Goal: Task Accomplishment & Management: Manage account settings

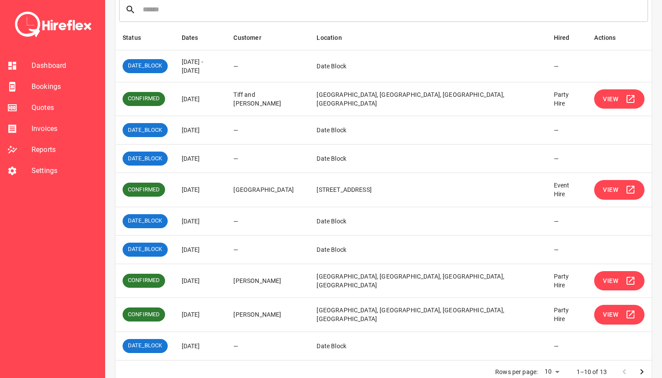
scroll to position [140, 0]
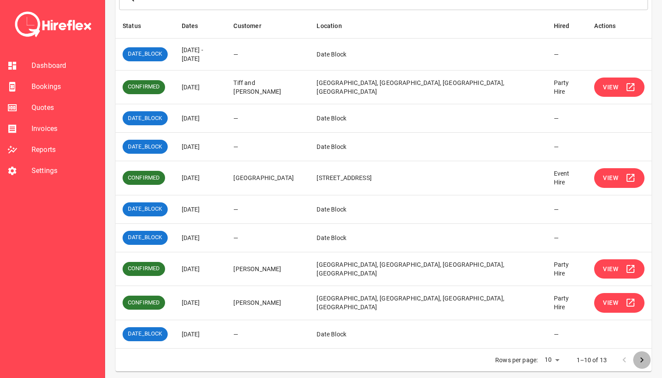
click at [638, 355] on icon "Go to next page" at bounding box center [641, 359] width 11 height 11
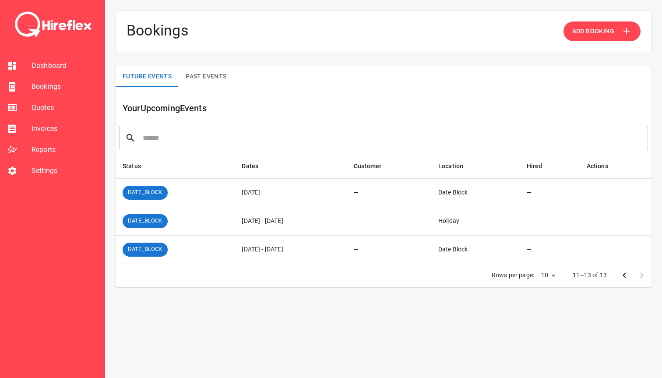
click at [621, 273] on icon "Go to previous page" at bounding box center [624, 275] width 11 height 11
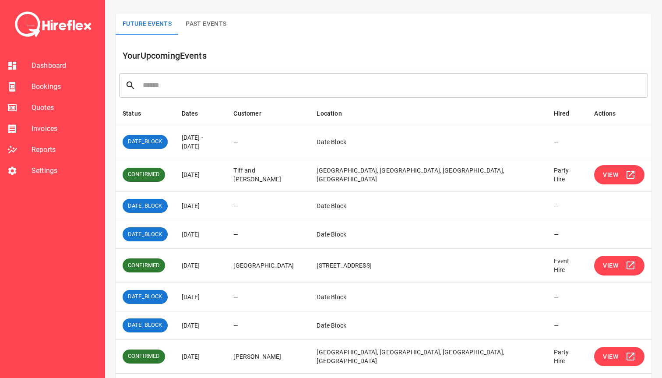
scroll to position [55, 0]
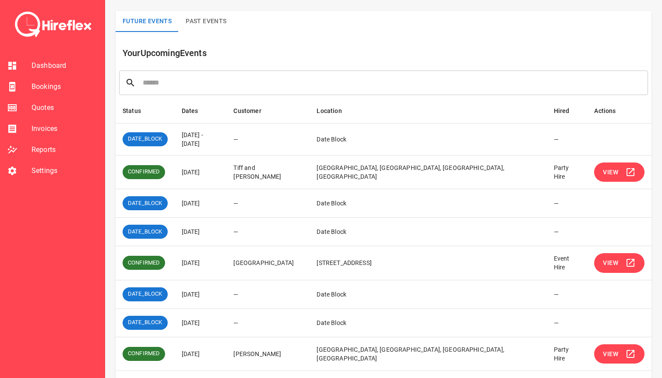
click at [616, 167] on span "View" at bounding box center [610, 172] width 15 height 11
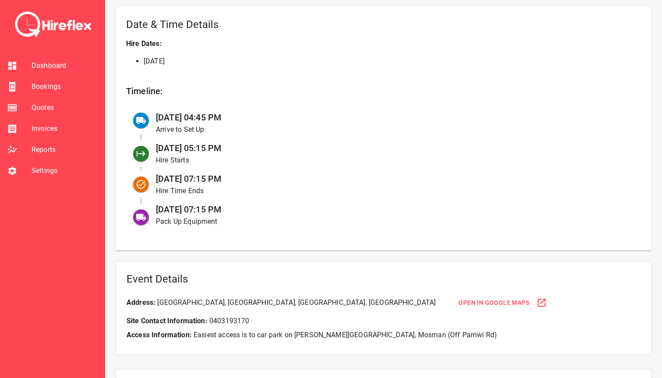
scroll to position [337, 0]
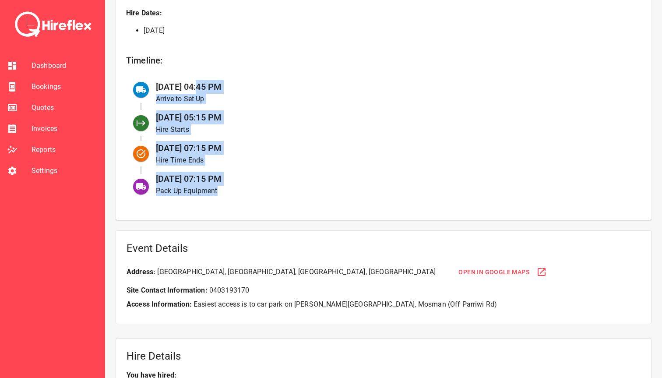
drag, startPoint x: 197, startPoint y: 85, endPoint x: 248, endPoint y: 190, distance: 116.7
click at [248, 190] on ul "[DATE] 04:45 PM Arrive to Set Up [DATE] 05:15 PM Hire Starts [DATE] 07:15 PM Hi…" at bounding box center [383, 138] width 515 height 128
click at [248, 190] on p "Pack Up Equipment" at bounding box center [391, 191] width 471 height 11
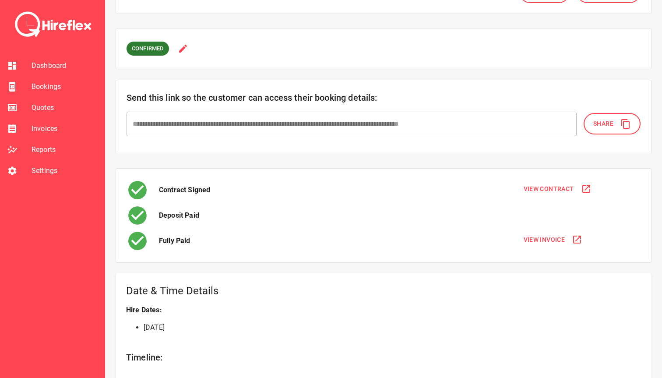
scroll to position [0, 0]
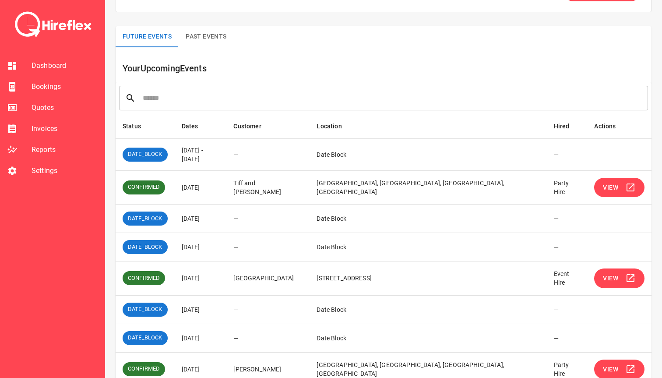
scroll to position [40, 0]
click at [612, 274] on span "View" at bounding box center [610, 277] width 15 height 11
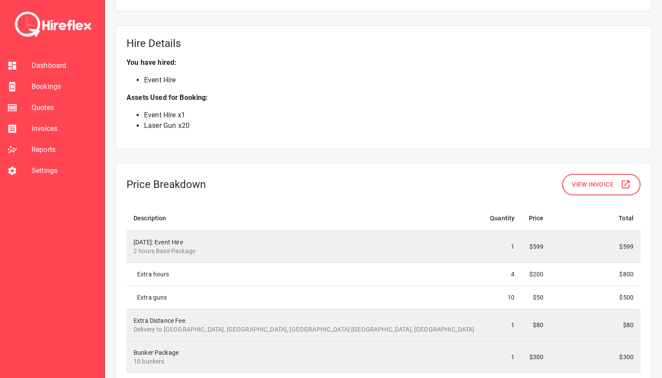
scroll to position [661, 0]
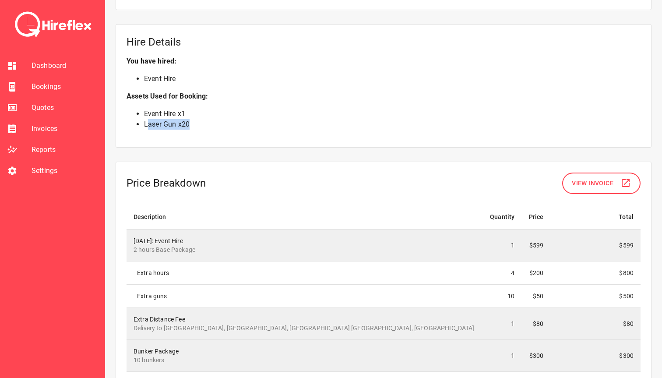
drag, startPoint x: 149, startPoint y: 116, endPoint x: 215, endPoint y: 116, distance: 66.1
click at [215, 119] on li "Laser Gun x 20" at bounding box center [392, 124] width 496 height 11
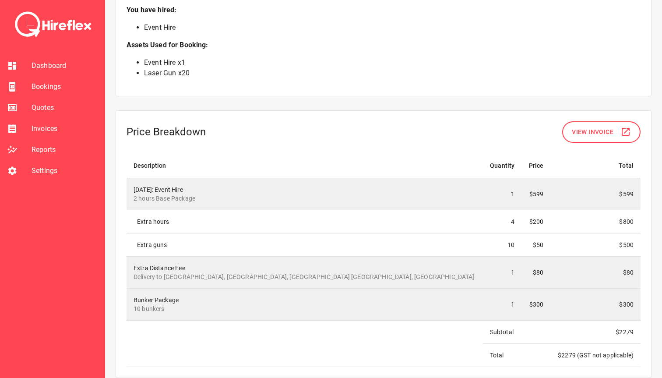
scroll to position [712, 0]
drag, startPoint x: 144, startPoint y: 207, endPoint x: 182, endPoint y: 212, distance: 38.8
click at [182, 217] on div "Extra hours" at bounding box center [306, 221] width 339 height 9
drag, startPoint x: 152, startPoint y: 228, endPoint x: 194, endPoint y: 227, distance: 42.0
click at [194, 232] on td "Extra guns" at bounding box center [304, 243] width 356 height 23
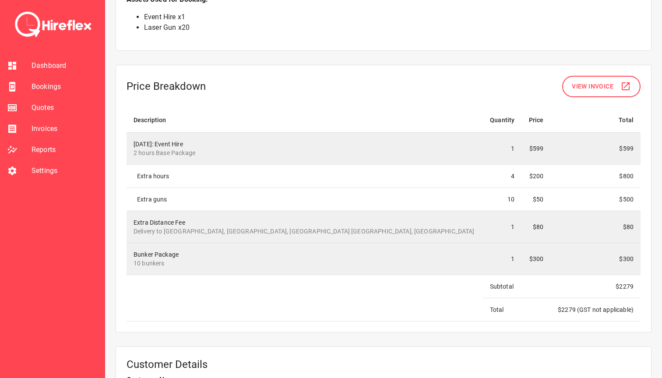
scroll to position [758, 0]
drag, startPoint x: 147, startPoint y: 222, endPoint x: 268, endPoint y: 222, distance: 121.7
click at [268, 226] on p "Delivery to [GEOGRAPHIC_DATA], [GEOGRAPHIC_DATA], [GEOGRAPHIC_DATA] [GEOGRAPHIC…" at bounding box center [304, 230] width 342 height 9
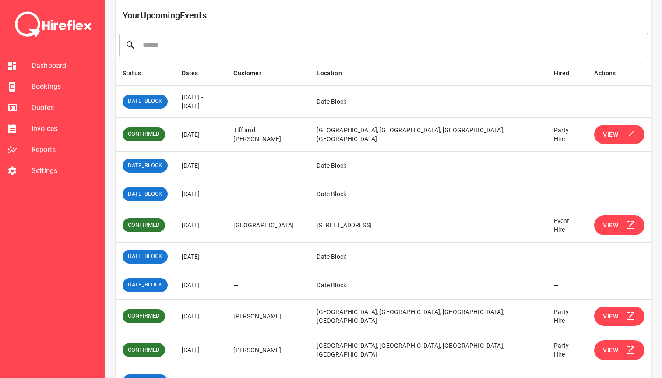
scroll to position [140, 0]
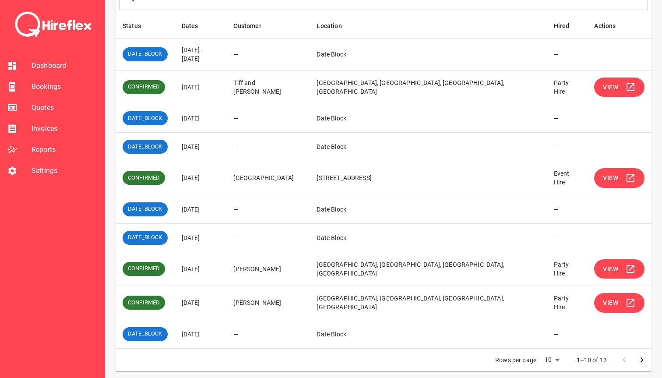
click at [608, 270] on button "View" at bounding box center [619, 269] width 50 height 20
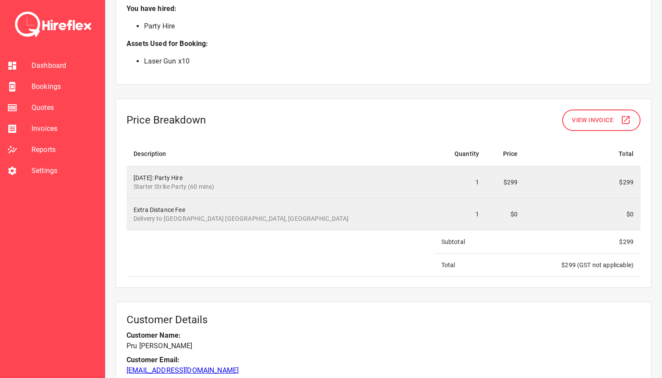
scroll to position [702, 0]
click at [55, 88] on span "Bookings" at bounding box center [65, 86] width 66 height 11
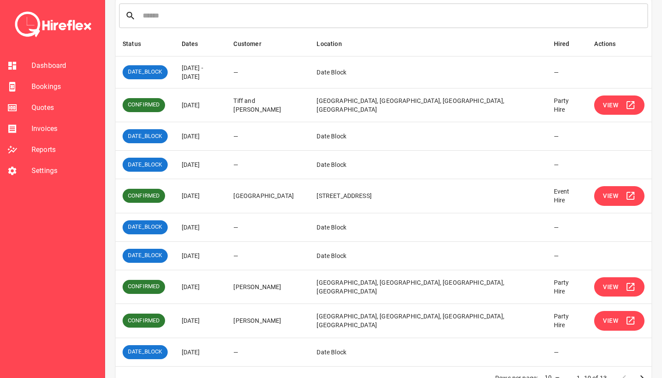
scroll to position [140, 0]
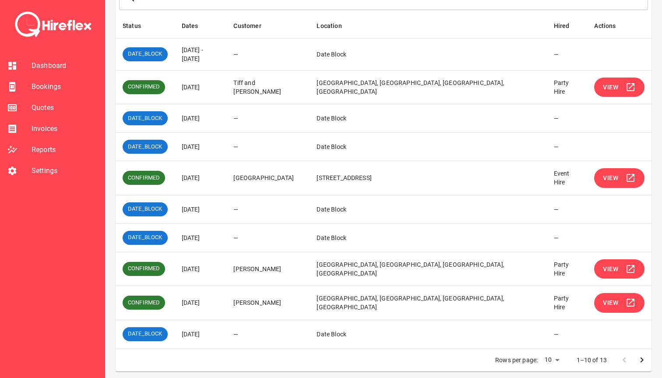
click at [52, 166] on span "Settings" at bounding box center [65, 170] width 66 height 11
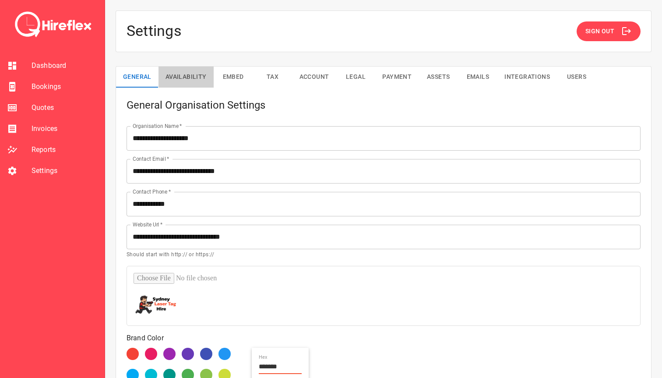
click at [187, 80] on button "Availability" at bounding box center [185, 77] width 55 height 21
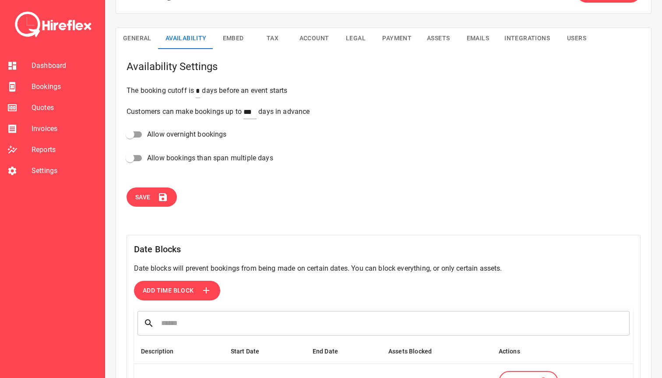
scroll to position [42, 0]
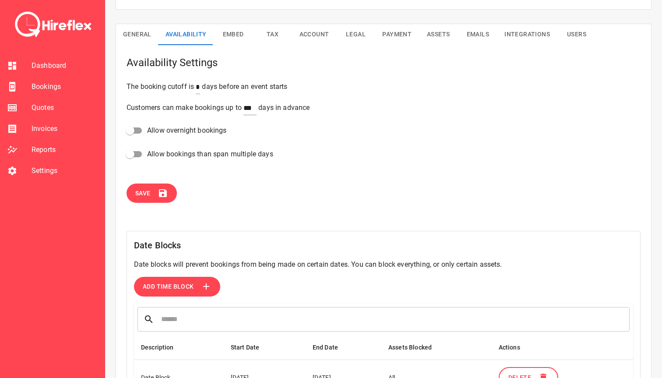
click at [172, 288] on span "Add Time Block" at bounding box center [168, 286] width 51 height 11
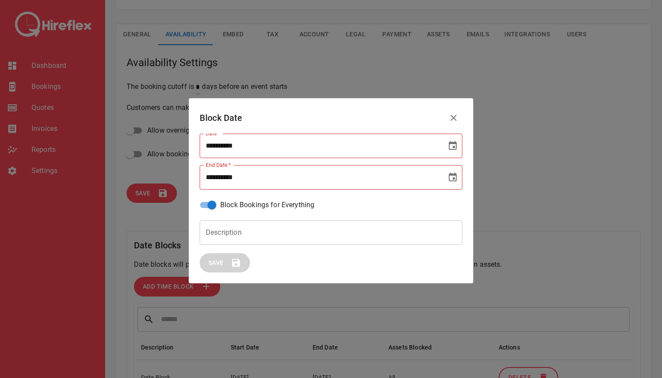
click at [280, 145] on input "**********" at bounding box center [320, 145] width 241 height 25
click at [459, 143] on button "Choose date" at bounding box center [453, 146] width 18 height 18
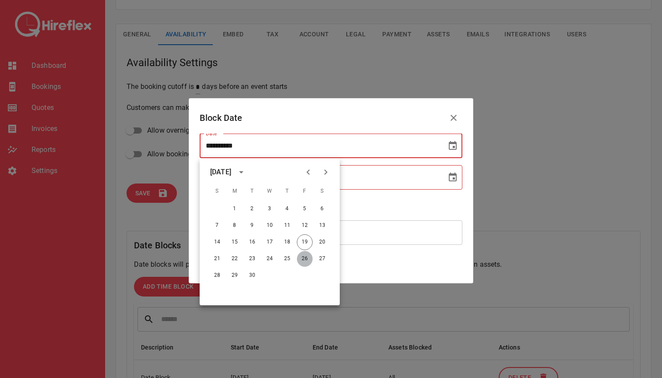
click at [302, 258] on button "26" at bounding box center [305, 259] width 16 height 16
type input "**********"
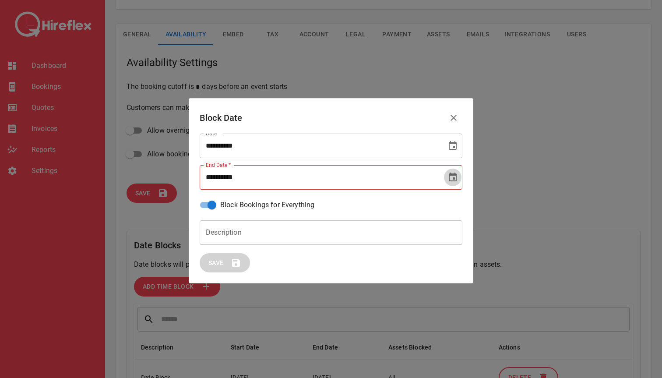
click at [450, 178] on icon "Choose date" at bounding box center [452, 177] width 11 height 11
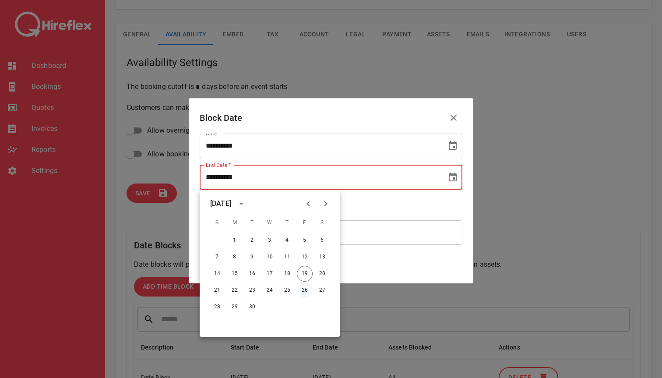
click at [306, 289] on button "26" at bounding box center [305, 290] width 16 height 16
type input "**********"
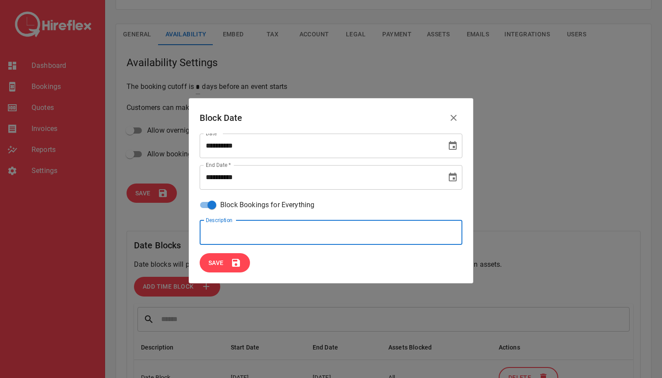
click at [228, 231] on input "Description" at bounding box center [331, 232] width 263 height 25
type input "**********"
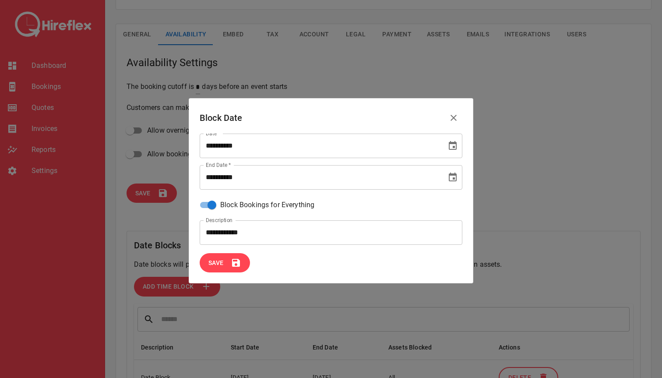
click at [218, 265] on span "Save" at bounding box center [215, 262] width 15 height 11
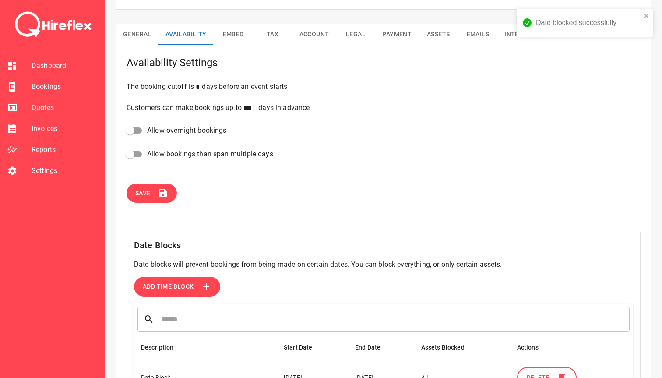
click at [43, 91] on span "Bookings" at bounding box center [65, 86] width 66 height 11
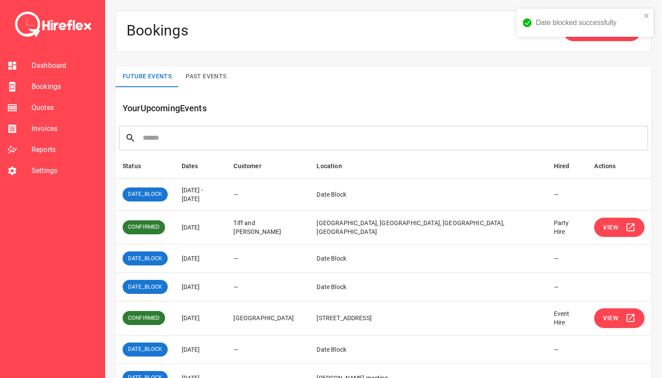
scroll to position [140, 0]
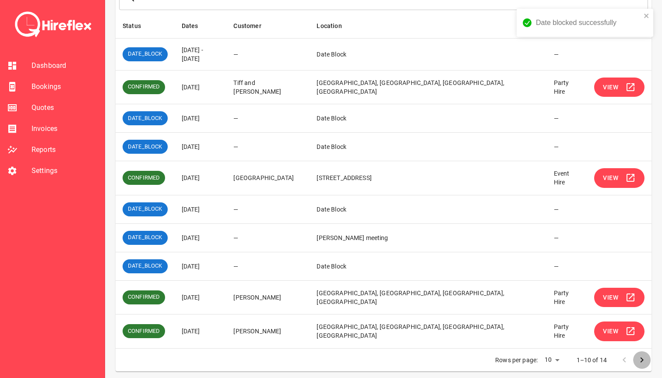
click at [640, 355] on icon "Go to next page" at bounding box center [641, 359] width 11 height 11
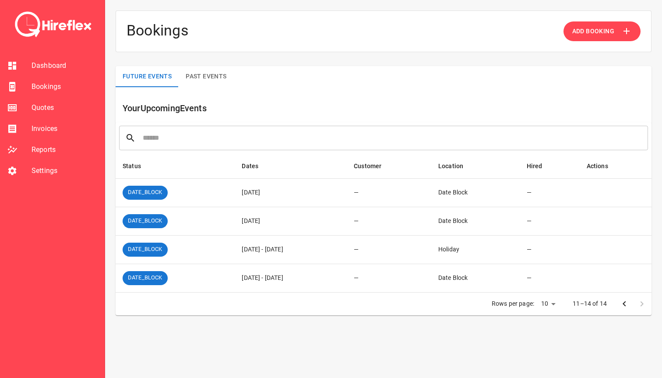
click at [31, 178] on li "Settings" at bounding box center [52, 170] width 105 height 21
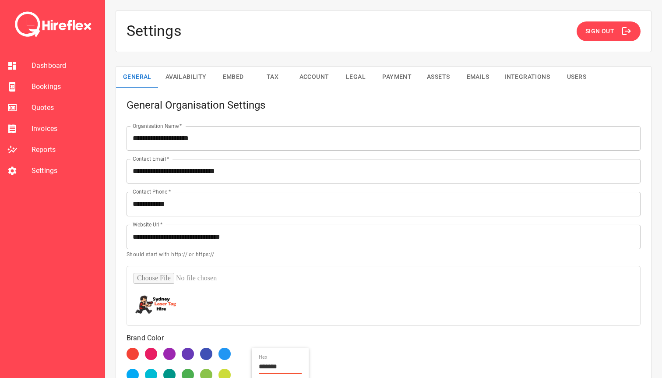
click at [206, 74] on button "Availability" at bounding box center [185, 77] width 55 height 21
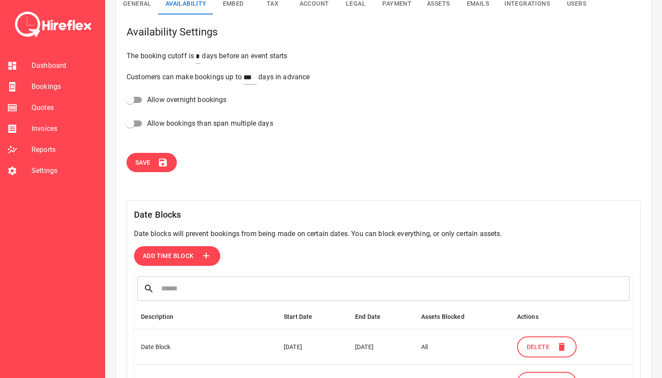
scroll to position [77, 0]
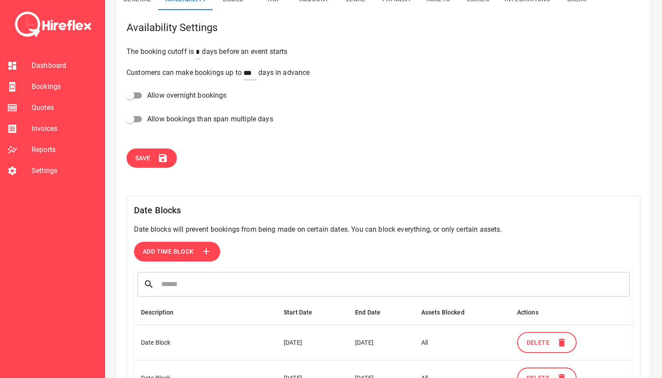
click at [169, 255] on span "Add Time Block" at bounding box center [168, 251] width 51 height 11
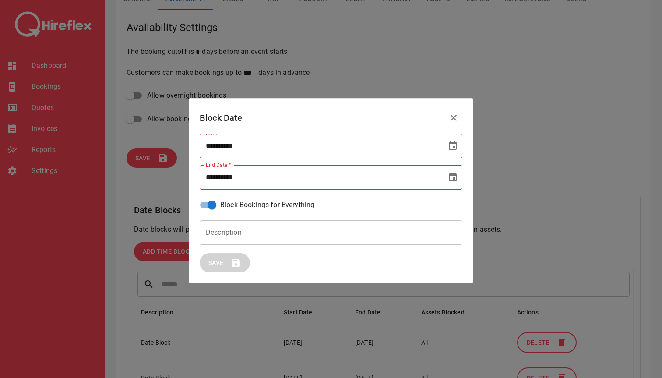
click at [251, 145] on input "**********" at bounding box center [320, 145] width 241 height 25
click at [454, 145] on icon "Choose date" at bounding box center [452, 145] width 11 height 11
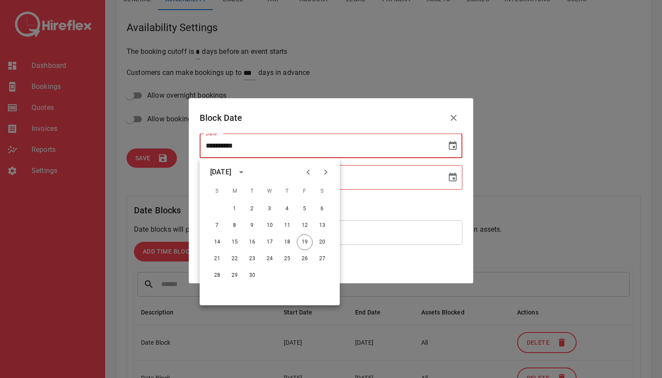
click at [326, 173] on icon "Next month" at bounding box center [325, 172] width 11 height 11
click at [234, 257] on button "20" at bounding box center [235, 259] width 16 height 16
type input "**********"
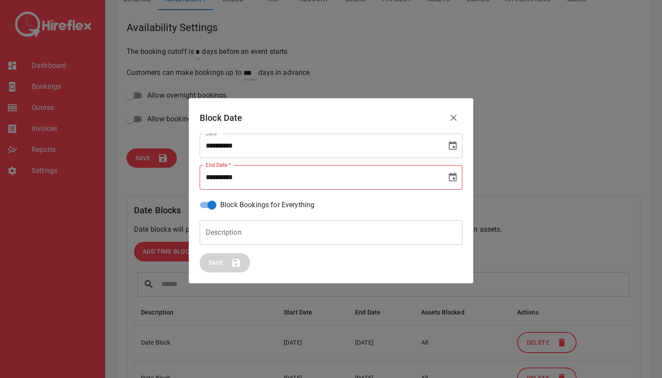
click at [453, 178] on icon "Choose date" at bounding box center [453, 176] width 8 height 9
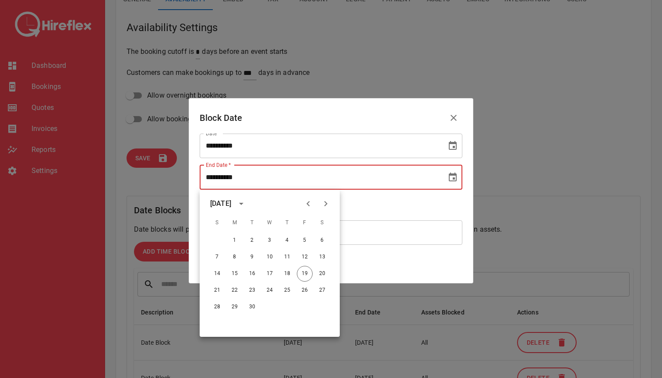
click at [326, 203] on icon "Next month" at bounding box center [325, 203] width 3 height 5
click at [233, 289] on button "20" at bounding box center [235, 290] width 16 height 16
type input "**********"
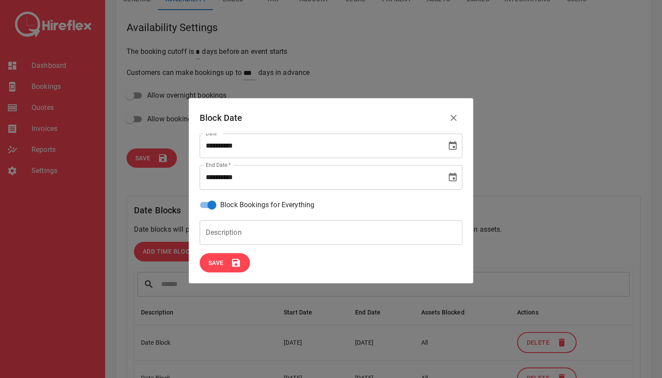
click at [220, 265] on span "Save" at bounding box center [215, 262] width 15 height 11
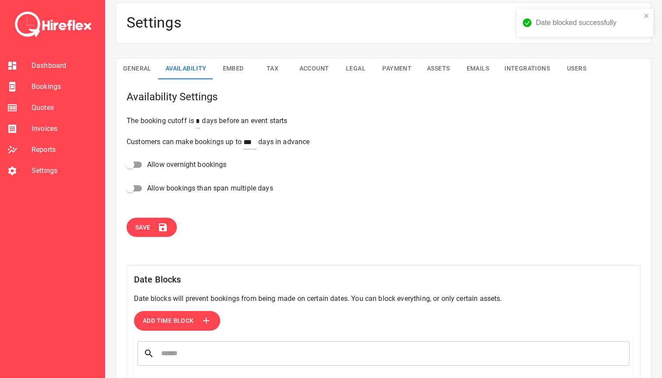
scroll to position [0, 0]
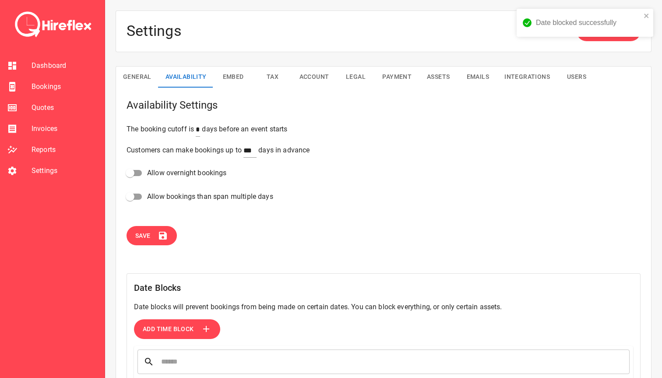
click at [40, 84] on span "Bookings" at bounding box center [65, 86] width 66 height 11
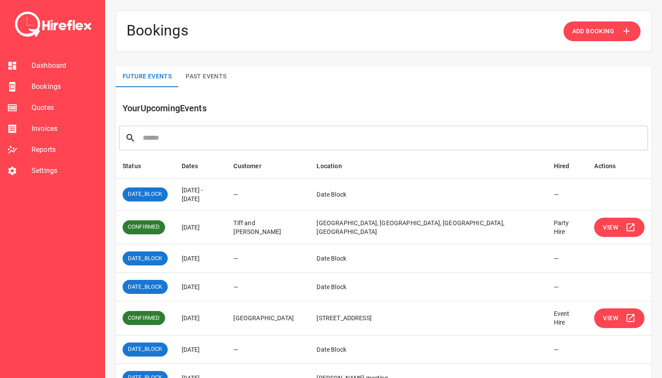
click at [613, 222] on span "View" at bounding box center [610, 227] width 15 height 11
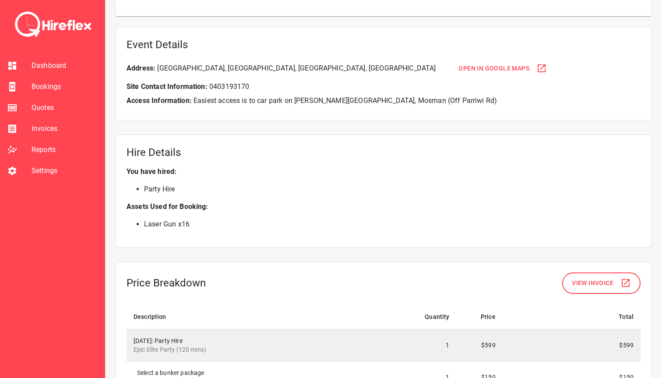
scroll to position [541, 0]
drag, startPoint x: 147, startPoint y: 225, endPoint x: 239, endPoint y: 225, distance: 91.5
click at [239, 225] on li "Laser Gun x 16" at bounding box center [392, 223] width 496 height 11
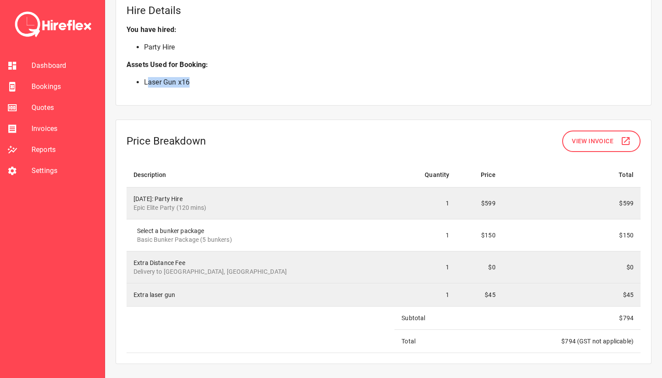
scroll to position [691, 0]
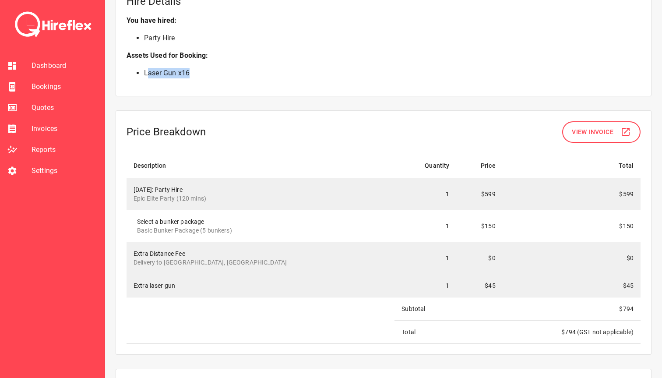
click at [225, 86] on div "Hire Details You have hired: Party Hire Assets Used for Booking: Laser Gun x 16" at bounding box center [384, 39] width 536 height 113
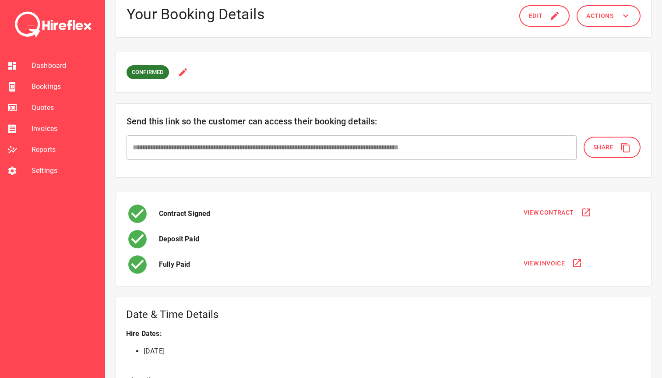
scroll to position [12, 0]
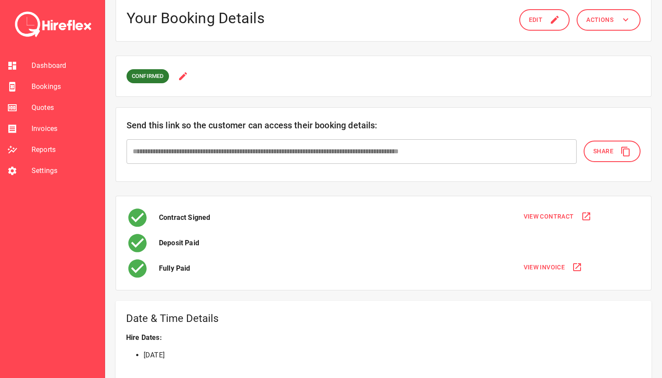
click at [545, 25] on button "Edit" at bounding box center [544, 19] width 51 height 21
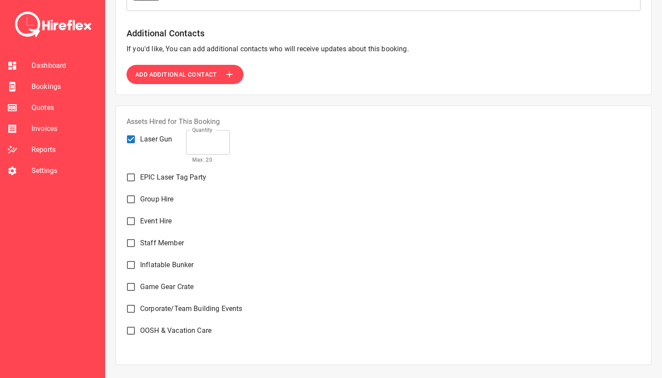
scroll to position [670, 0]
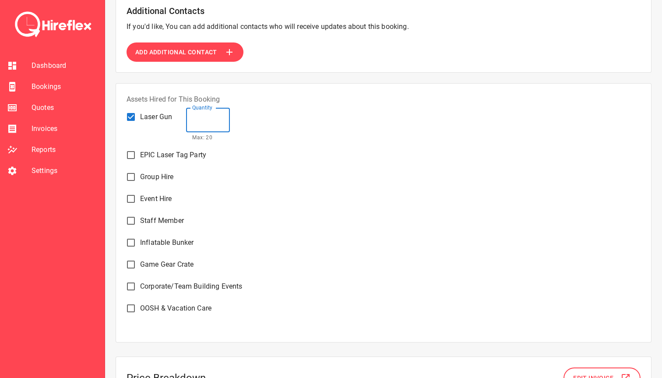
click at [205, 119] on input "**" at bounding box center [208, 120] width 44 height 25
type textarea "*"
type input "*"
type textarea "*"
type input "**"
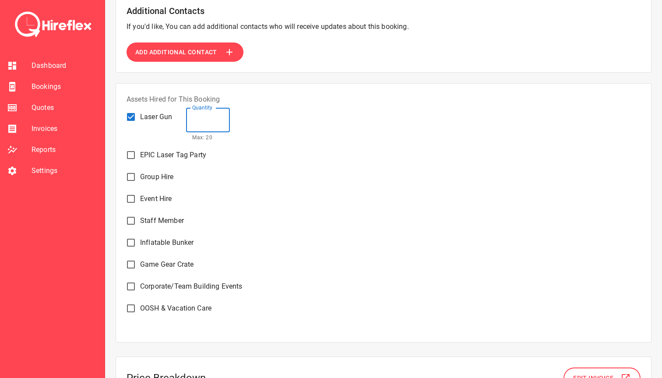
type textarea "*"
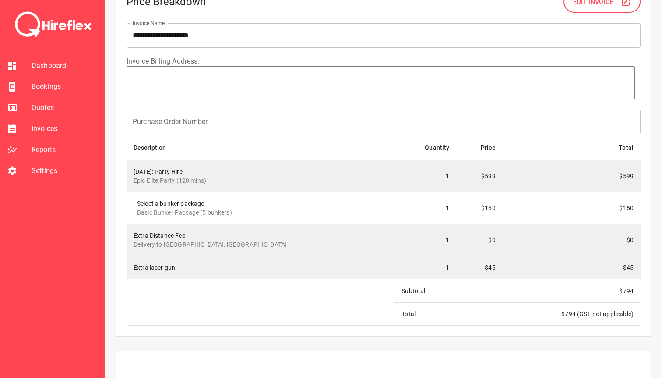
scroll to position [1223, 0]
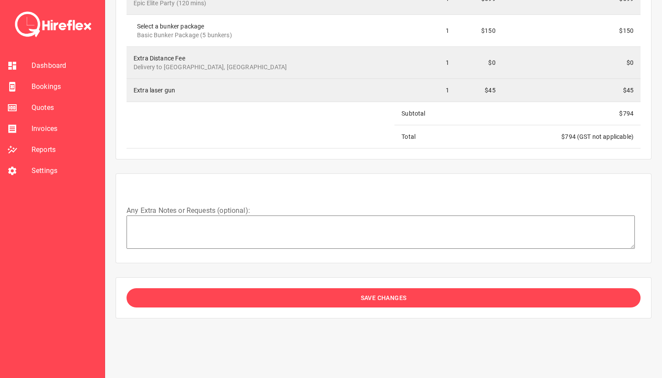
type input "**"
click at [397, 302] on span "Save Changes" at bounding box center [384, 297] width 46 height 11
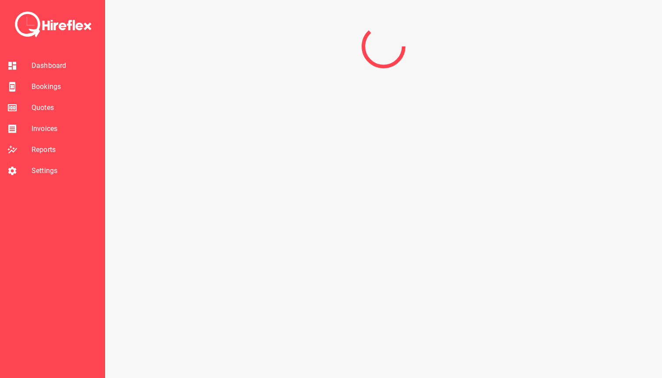
scroll to position [0, 0]
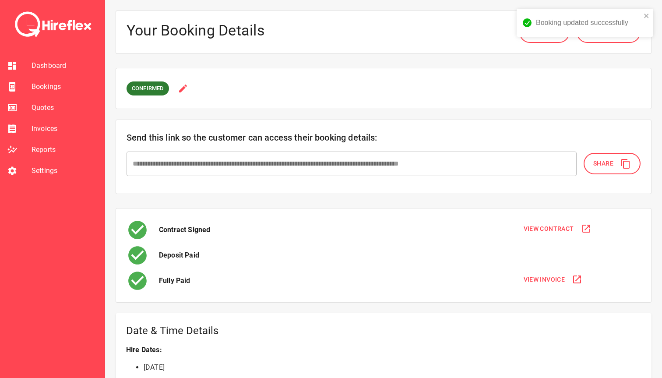
click at [35, 86] on span "Bookings" at bounding box center [65, 86] width 66 height 11
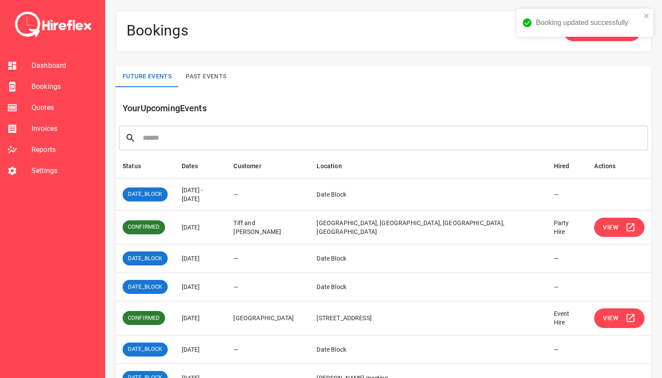
scroll to position [35, 0]
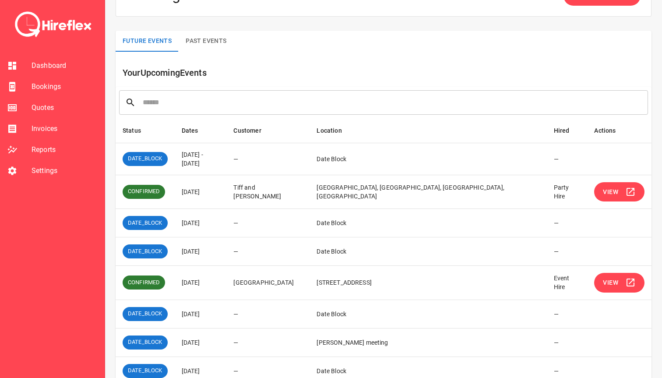
click at [618, 283] on span "View" at bounding box center [610, 282] width 15 height 11
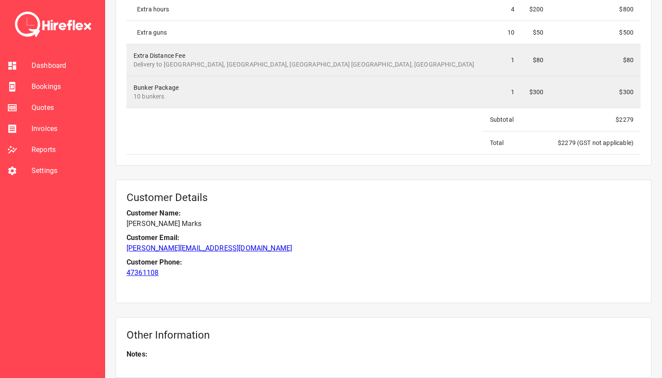
scroll to position [972, 0]
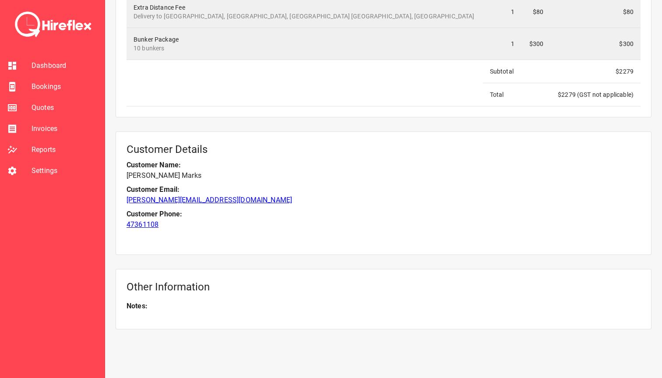
click at [41, 90] on span "Bookings" at bounding box center [65, 86] width 66 height 11
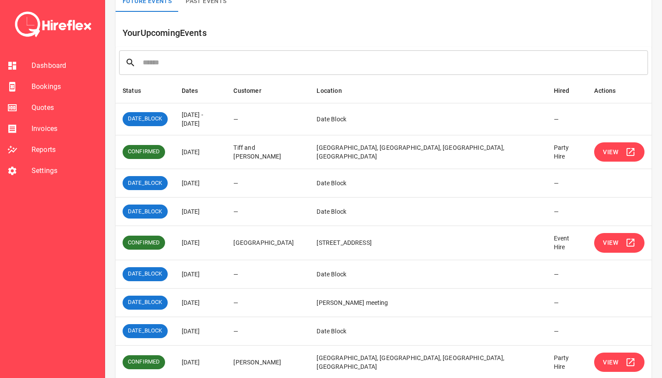
scroll to position [140, 0]
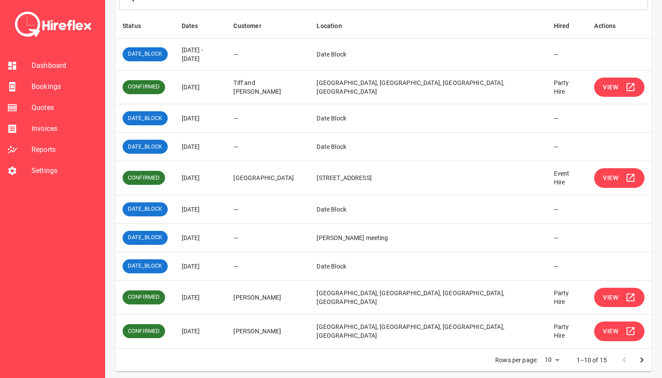
click at [614, 329] on span "View" at bounding box center [610, 331] width 15 height 11
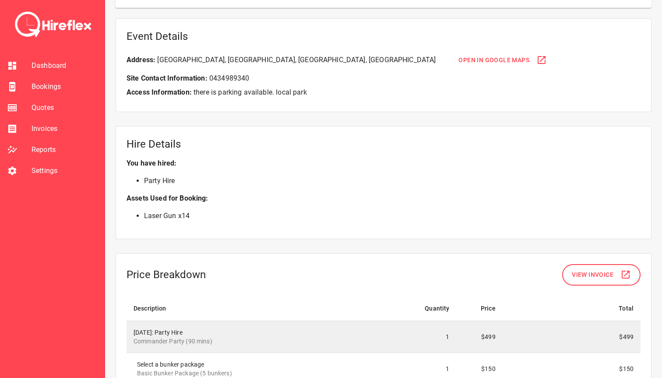
scroll to position [408, 0]
